Goal: Transaction & Acquisition: Purchase product/service

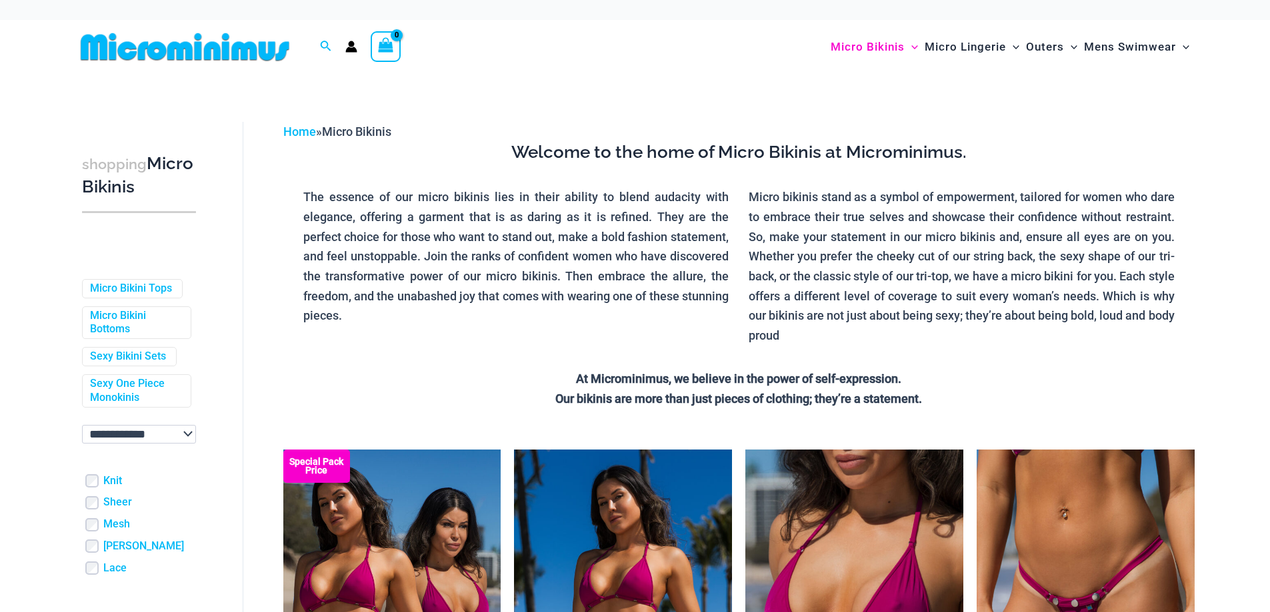
scroll to position [192, 0]
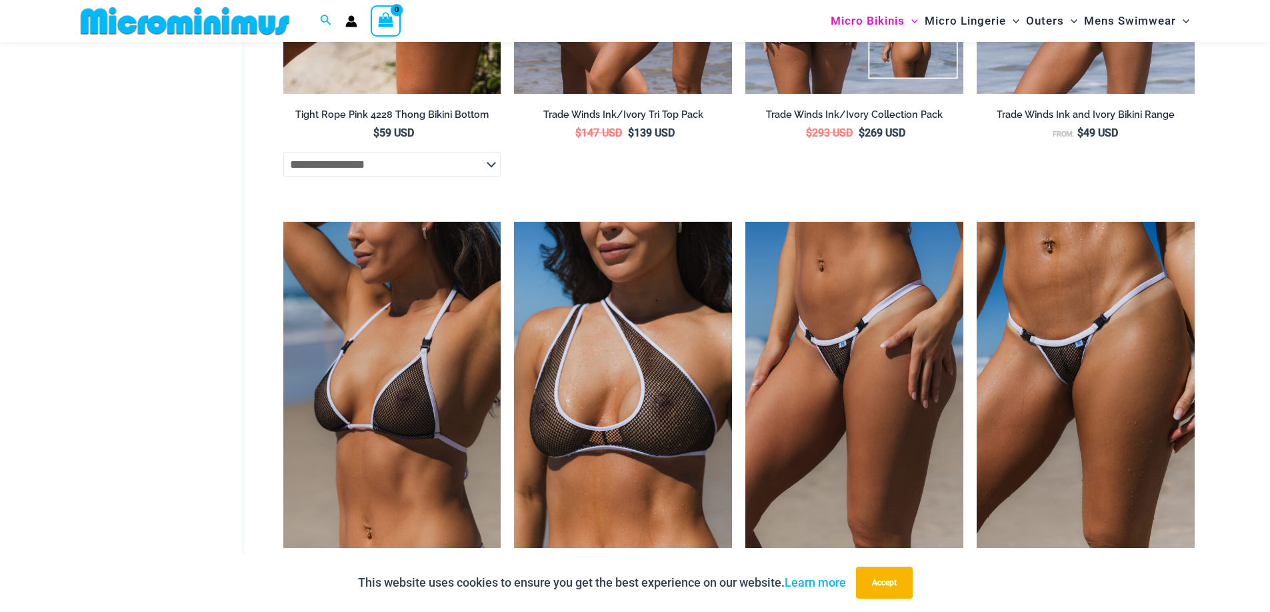
scroll to position [1325, 0]
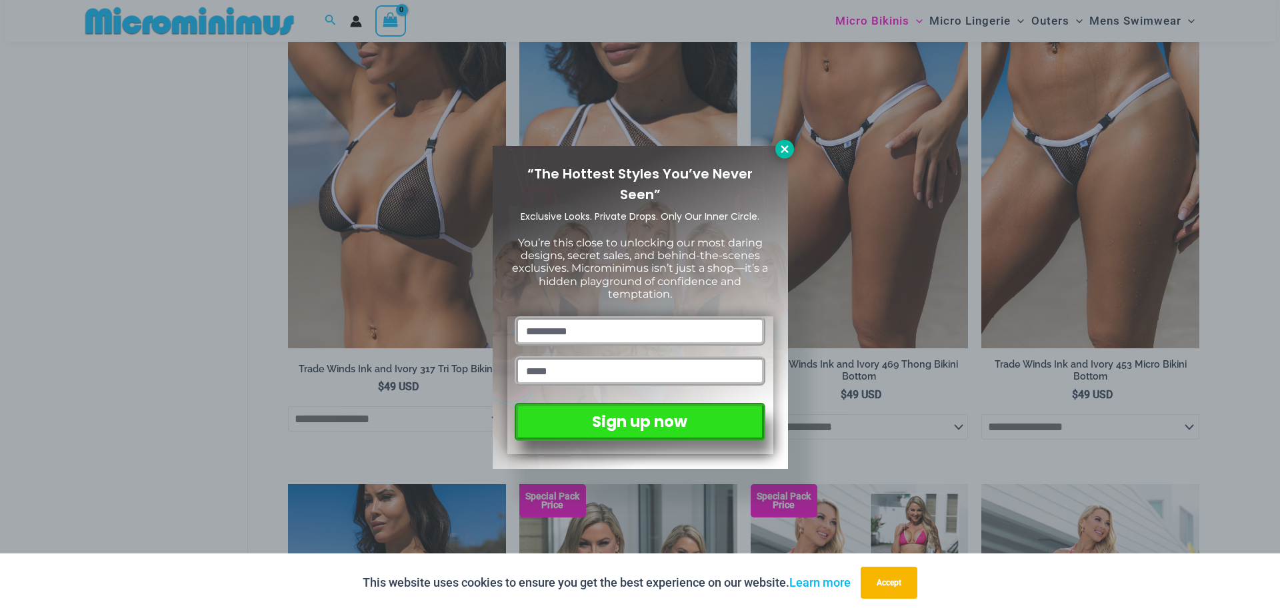
click at [781, 157] on button at bounding box center [784, 149] width 19 height 19
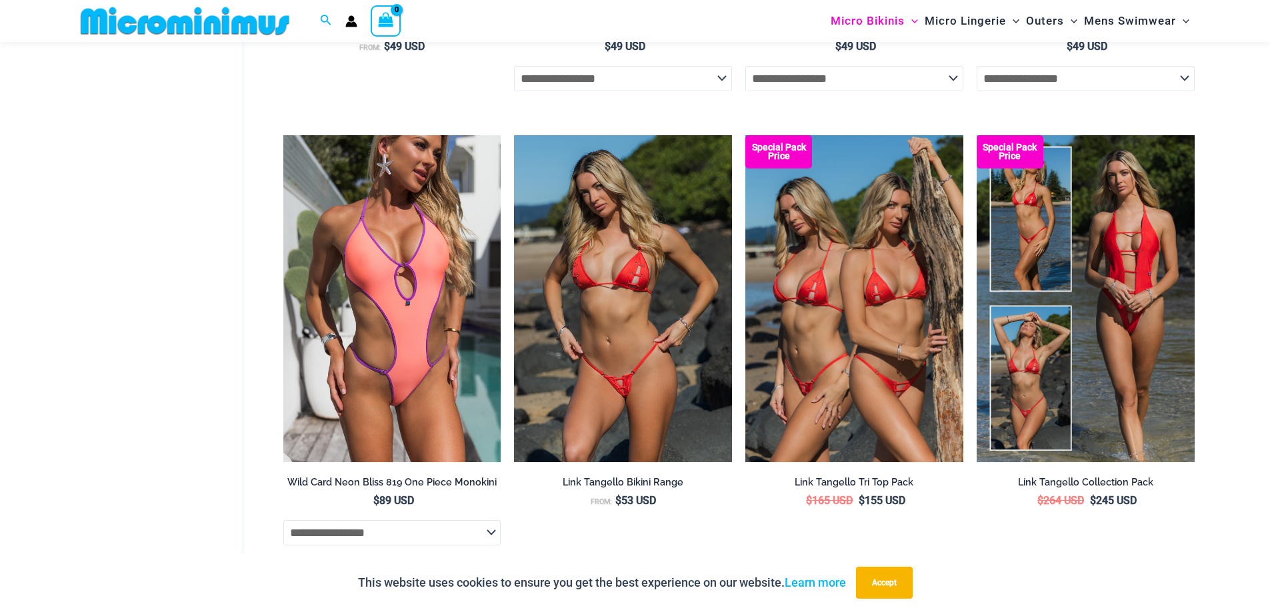
scroll to position [3591, 0]
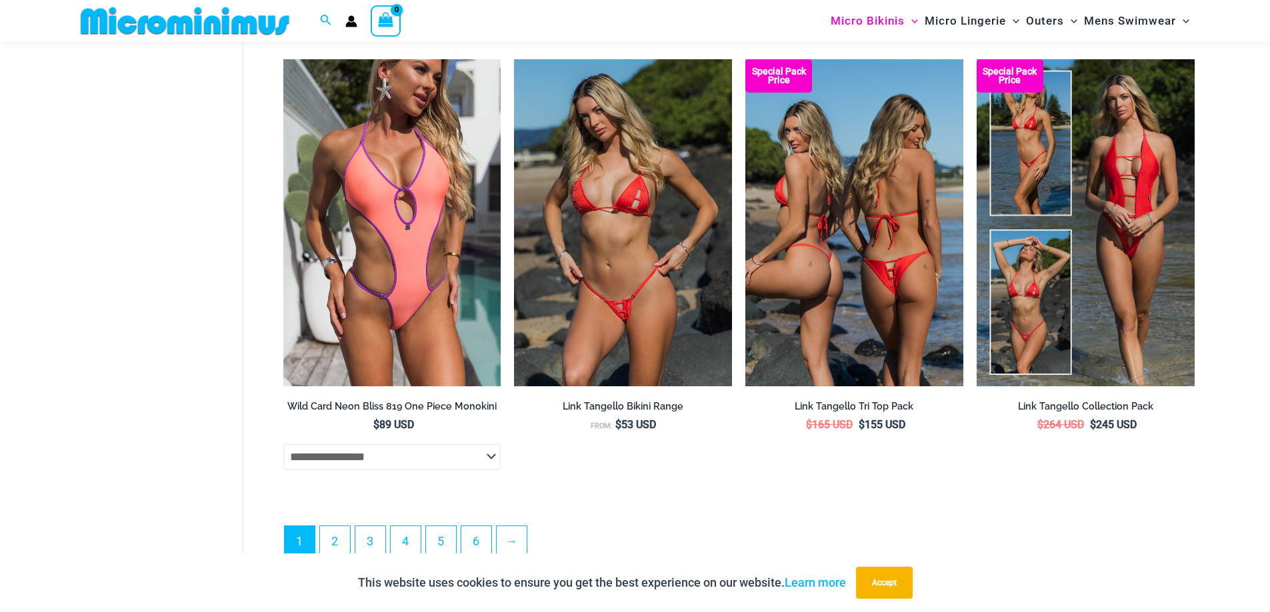
click at [897, 264] on img at bounding box center [854, 222] width 218 height 327
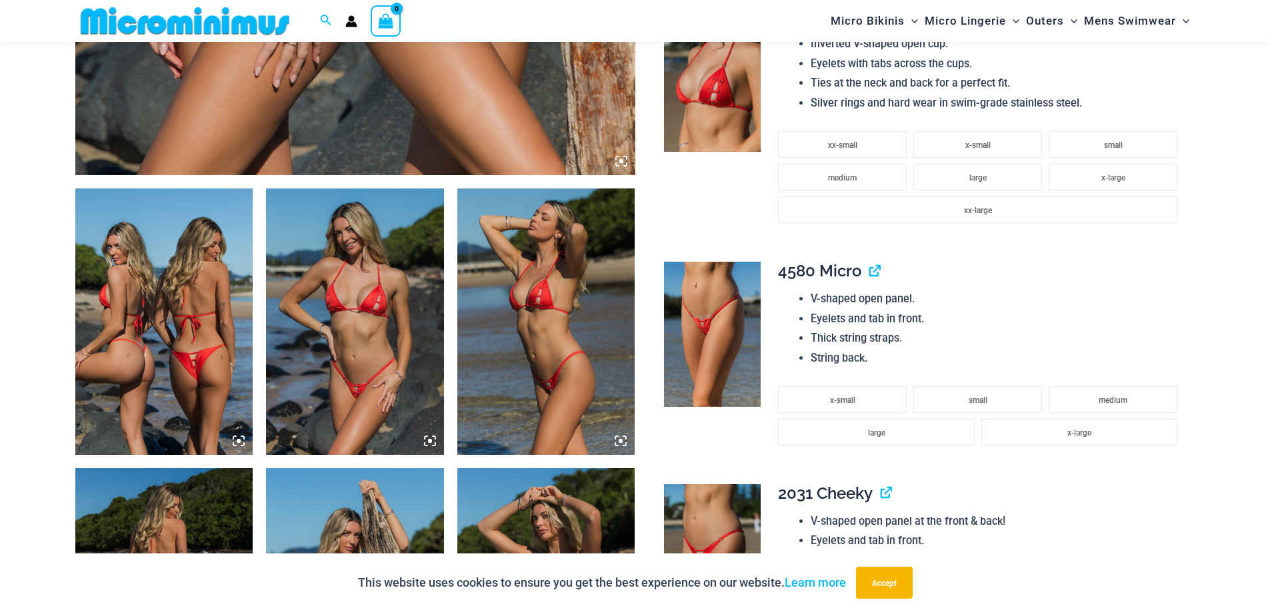
scroll to position [787, 0]
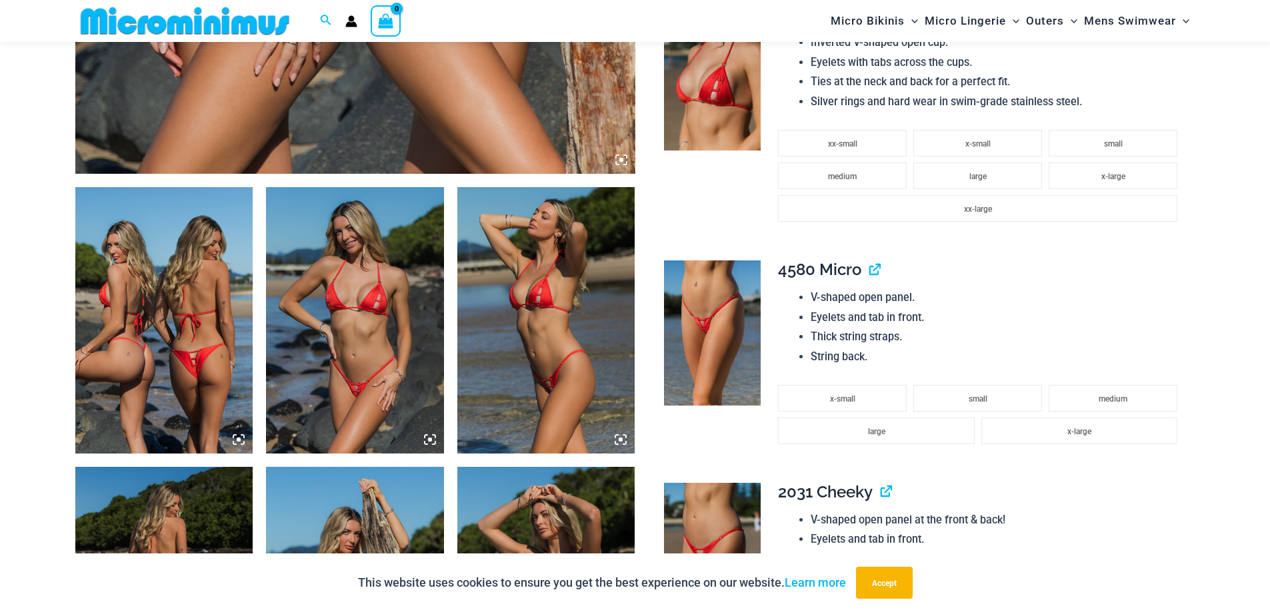
click at [171, 289] on img at bounding box center [164, 320] width 178 height 267
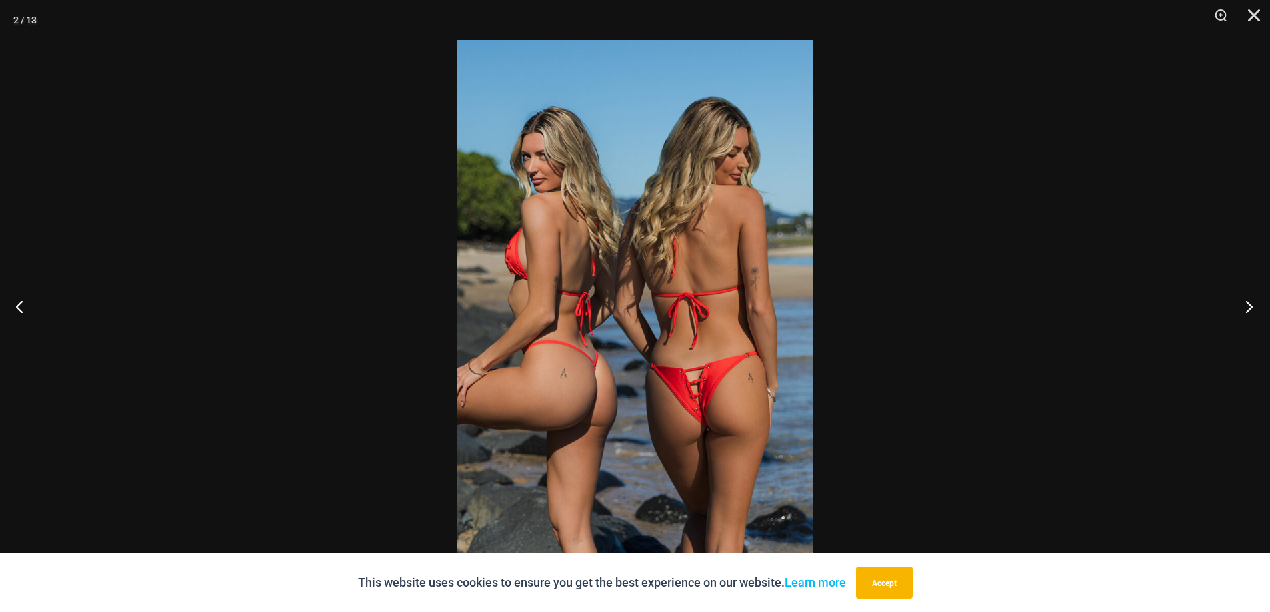
click at [1248, 305] on button "Next" at bounding box center [1245, 306] width 50 height 67
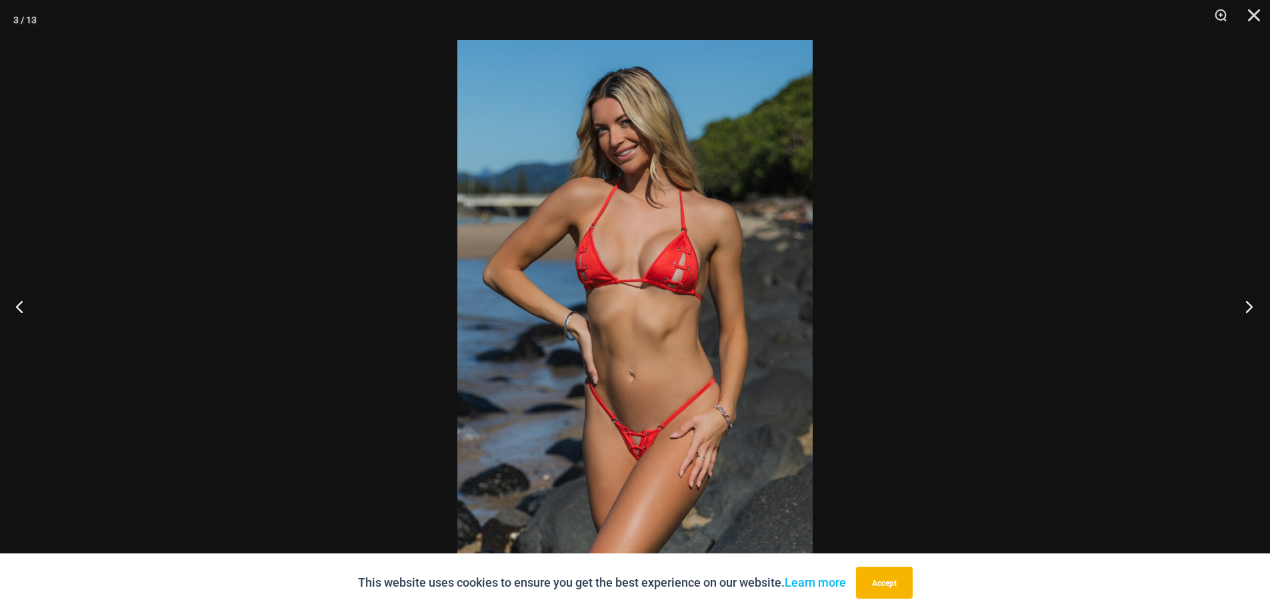
click at [1248, 305] on button "Next" at bounding box center [1245, 306] width 50 height 67
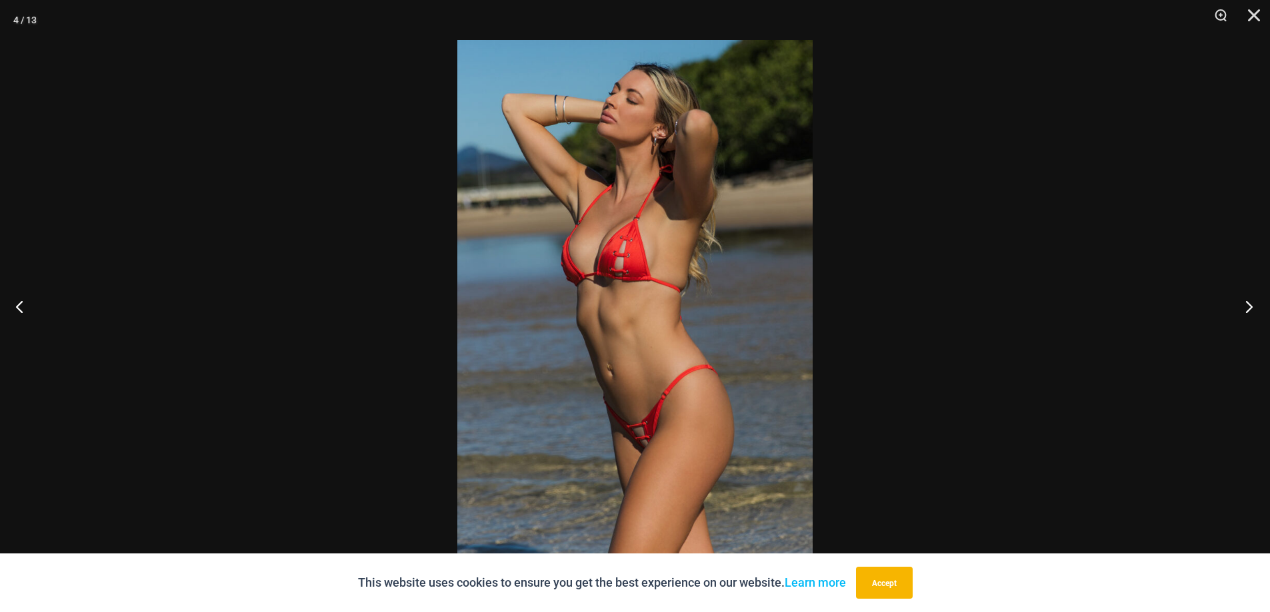
click at [1248, 305] on button "Next" at bounding box center [1245, 306] width 50 height 67
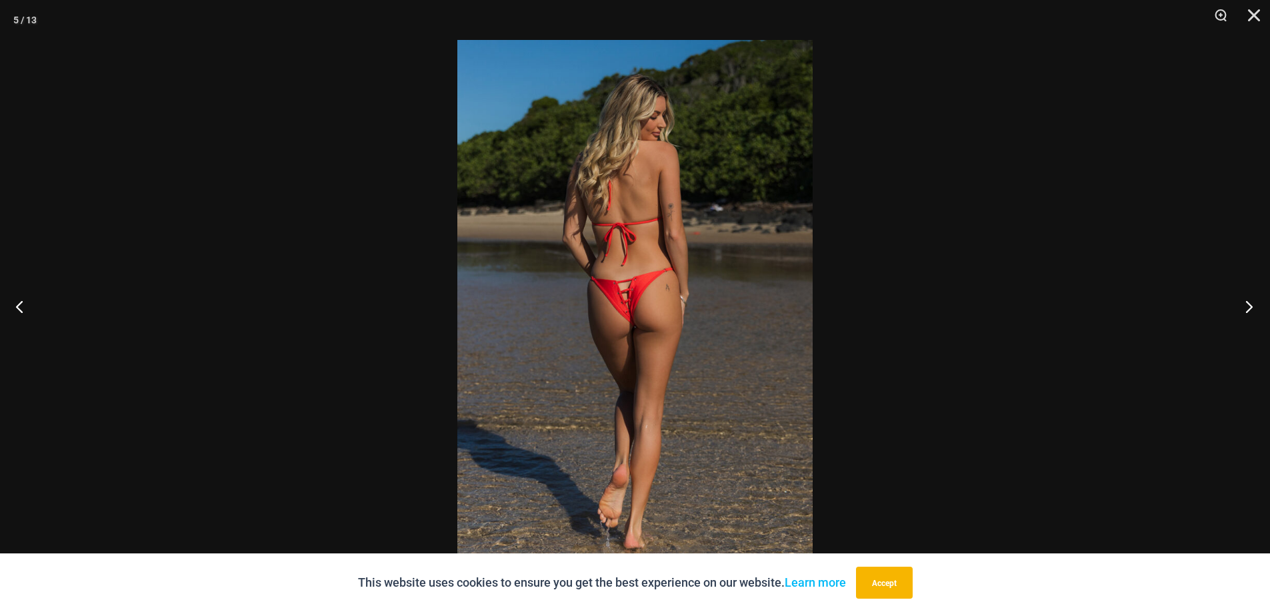
click at [1248, 305] on button "Next" at bounding box center [1245, 306] width 50 height 67
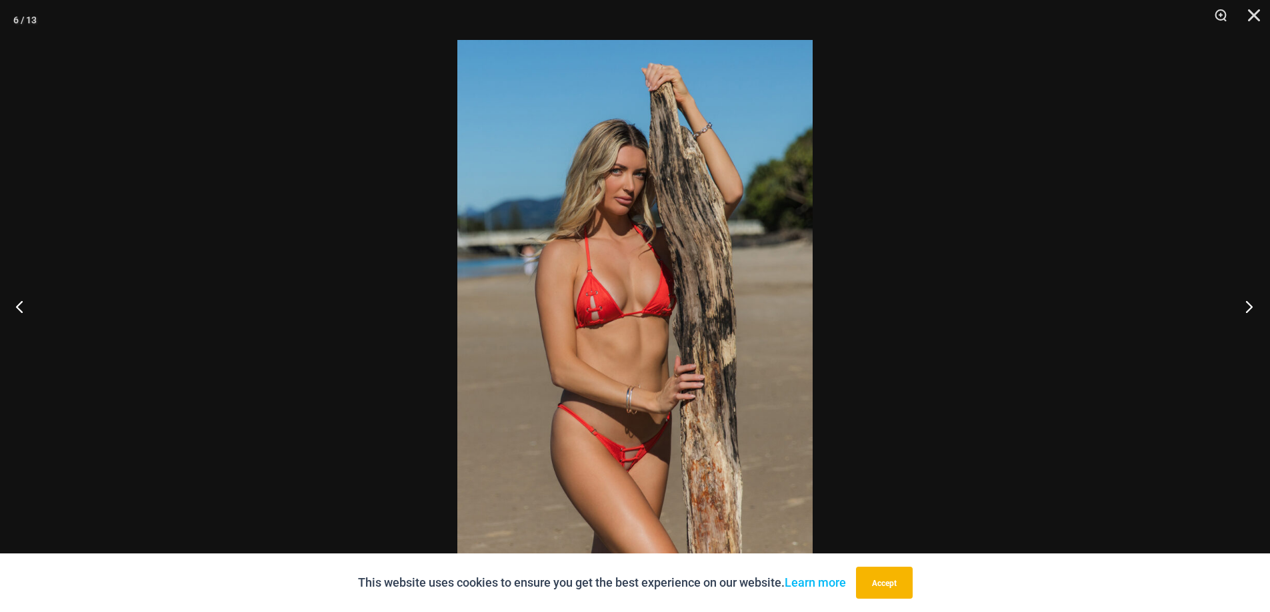
click at [1248, 305] on button "Next" at bounding box center [1245, 306] width 50 height 67
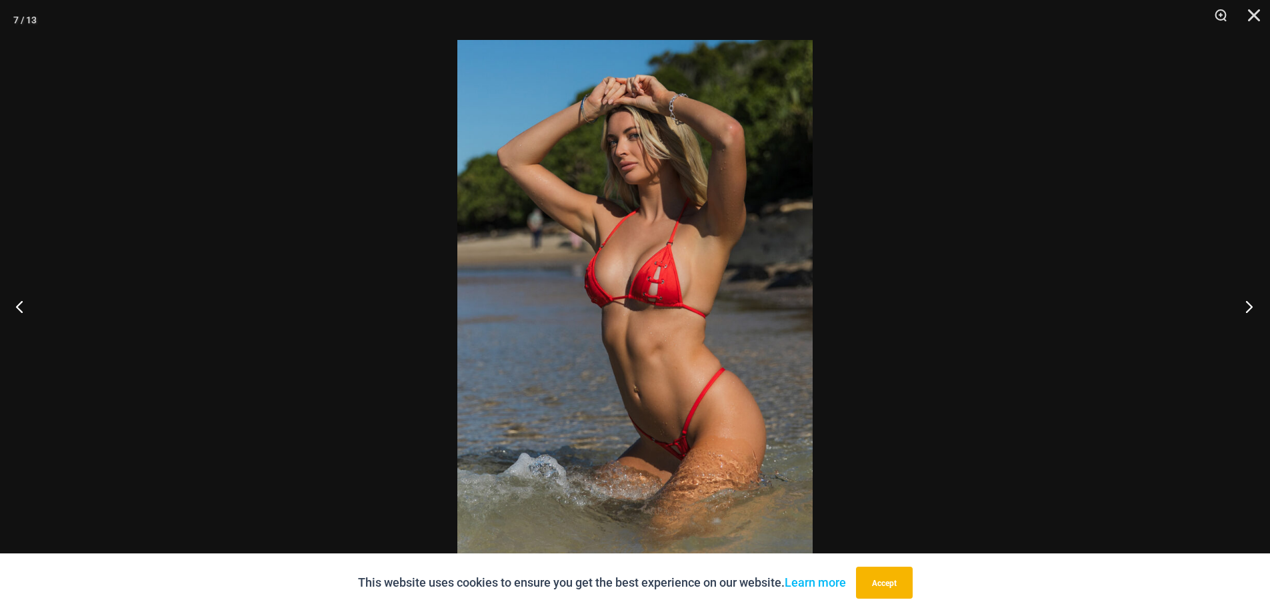
click at [1248, 305] on button "Next" at bounding box center [1245, 306] width 50 height 67
